Goal: Use online tool/utility: Utilize a website feature to perform a specific function

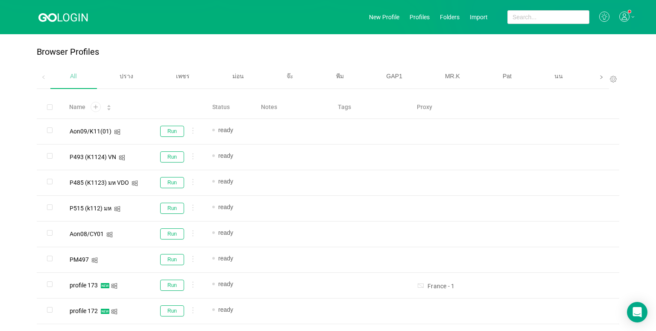
click at [595, 80] on span at bounding box center [602, 76] width 14 height 23
click at [418, 71] on div "เบนซ์" at bounding box center [415, 76] width 54 height 22
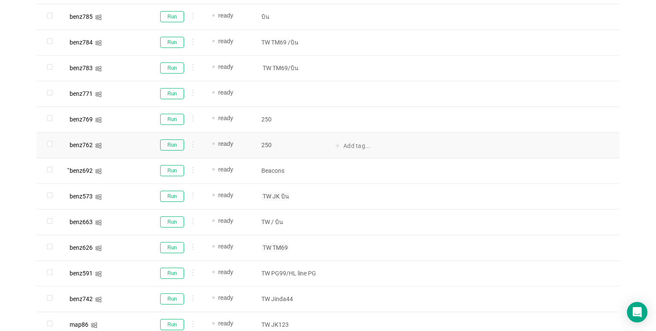
scroll to position [307, 0]
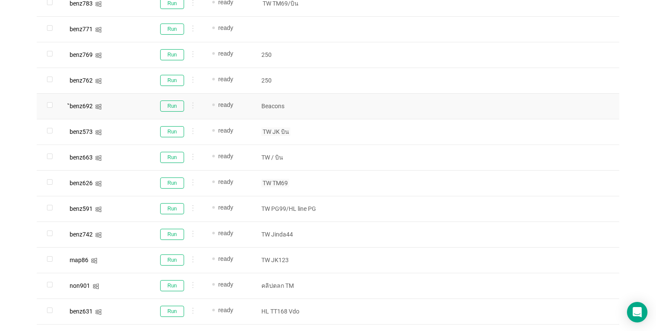
click at [165, 100] on td "Run" at bounding box center [177, 107] width 58 height 26
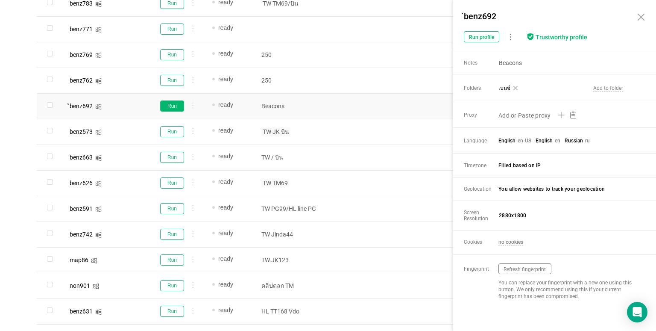
click at [167, 103] on button "Run" at bounding box center [172, 105] width 24 height 11
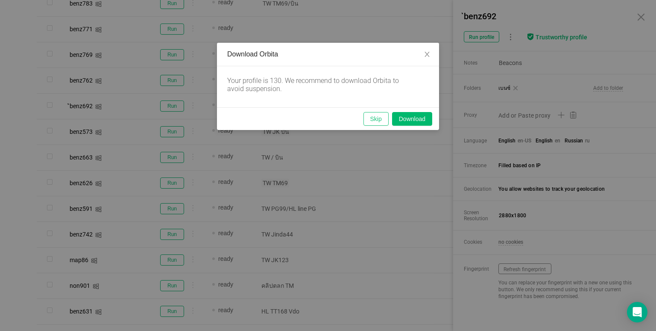
click at [367, 117] on button "Skip" at bounding box center [375, 119] width 25 height 14
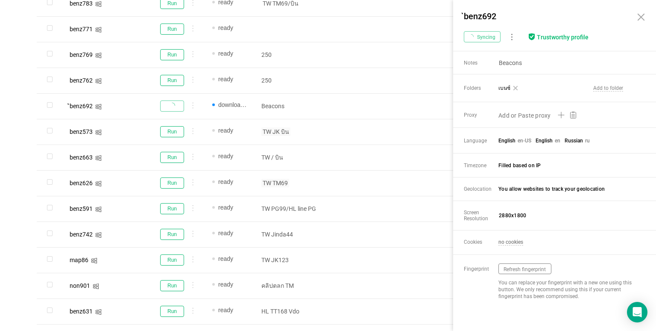
click at [639, 16] on icon at bounding box center [641, 17] width 10 height 10
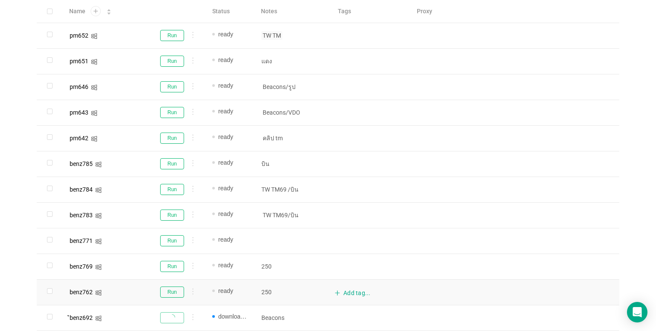
scroll to position [94, 0]
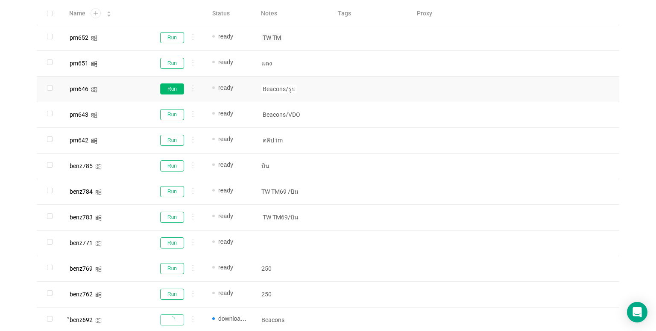
click at [170, 89] on button "Run" at bounding box center [172, 88] width 24 height 11
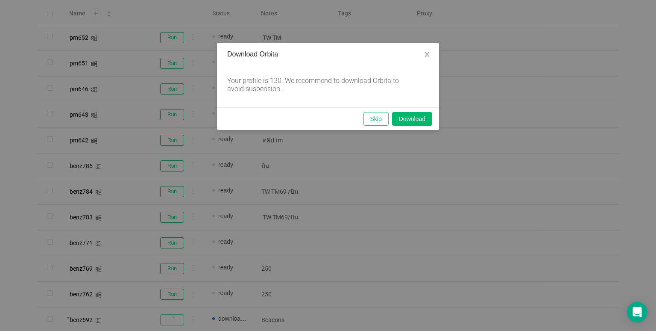
click at [377, 116] on button "Skip" at bounding box center [375, 119] width 25 height 14
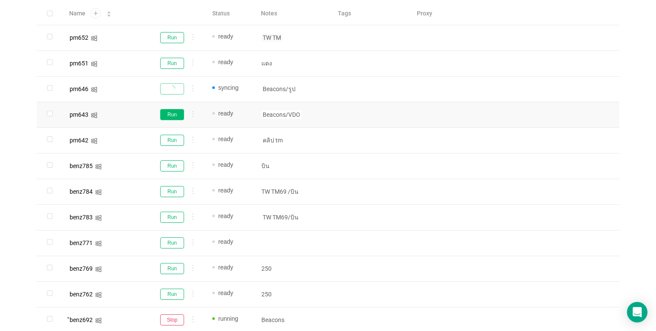
click at [175, 114] on button "Run" at bounding box center [172, 114] width 24 height 11
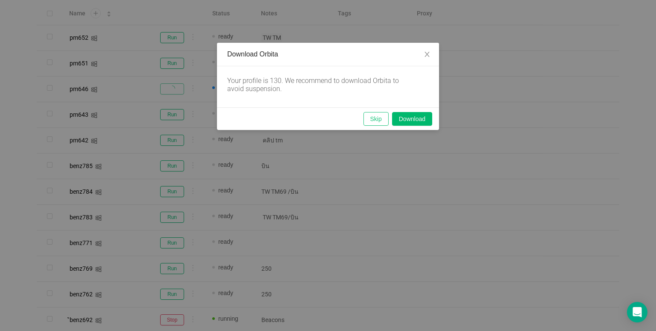
click at [374, 121] on button "Skip" at bounding box center [375, 119] width 25 height 14
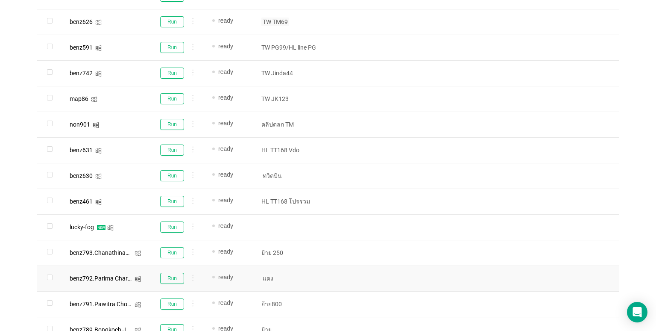
scroll to position [521, 0]
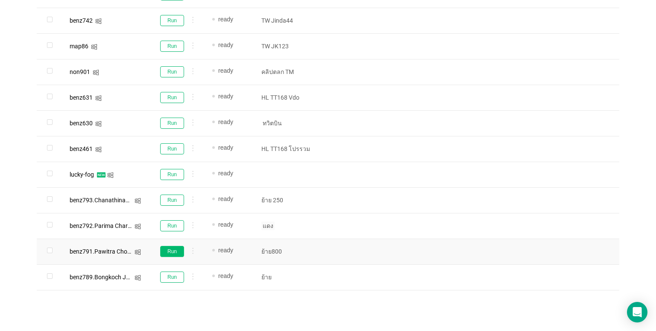
click at [168, 255] on button "Run" at bounding box center [172, 251] width 24 height 11
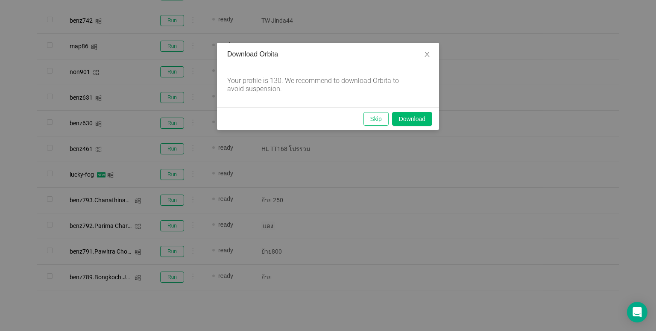
click at [375, 121] on button "Skip" at bounding box center [375, 119] width 25 height 14
